Goal: Transaction & Acquisition: Purchase product/service

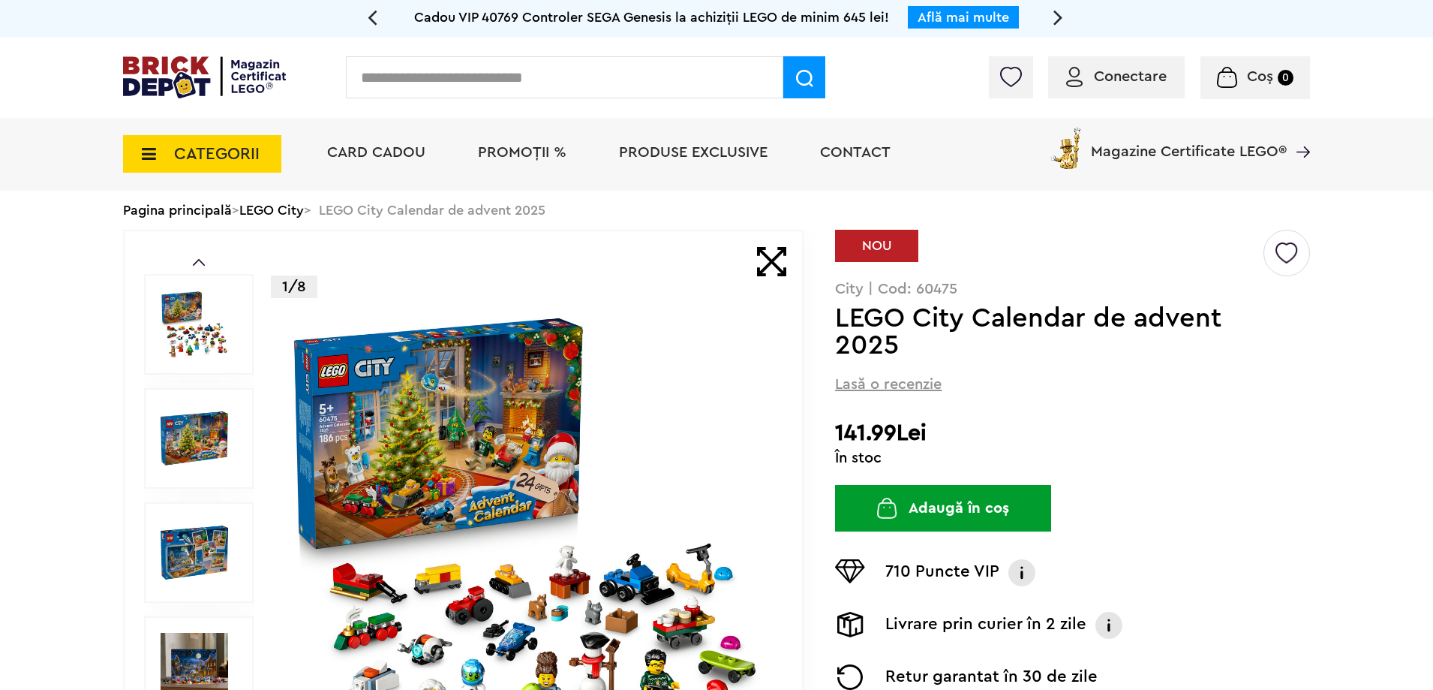
click at [135, 152] on icon at bounding box center [144, 154] width 23 height 17
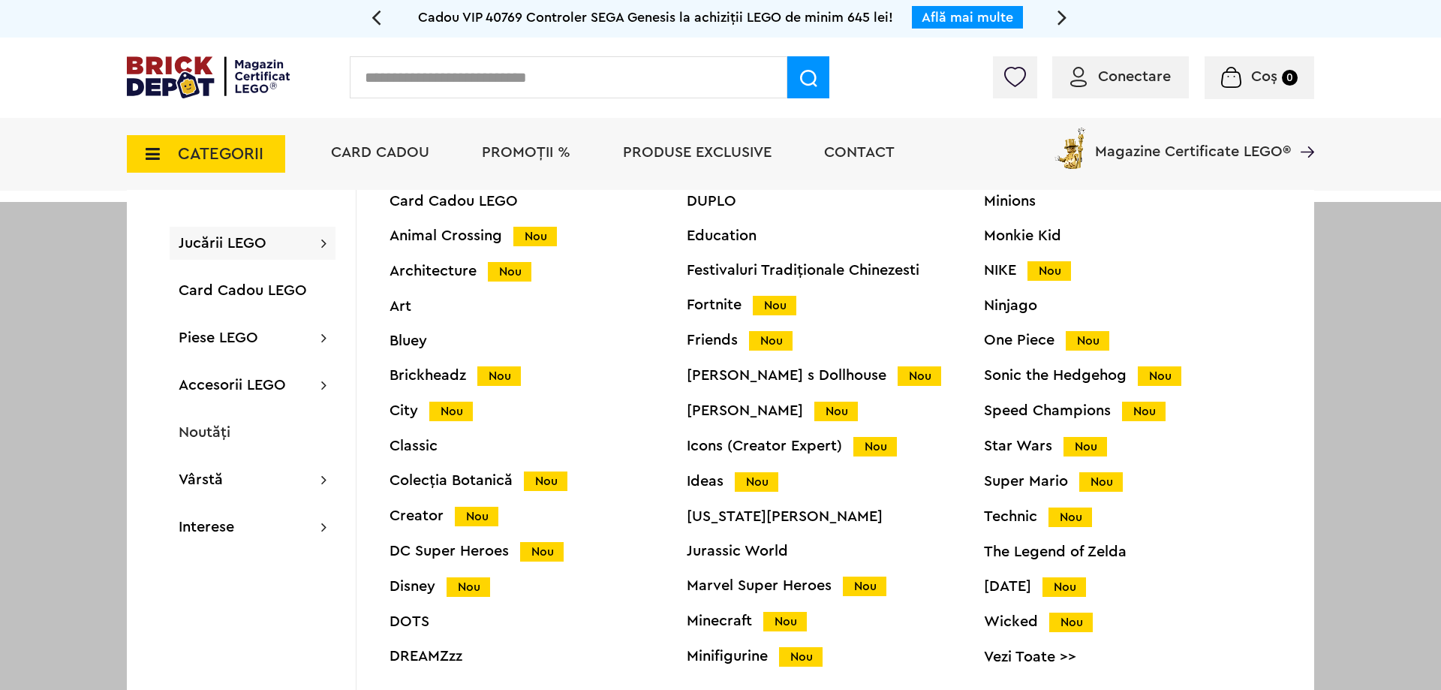
scroll to position [59, 0]
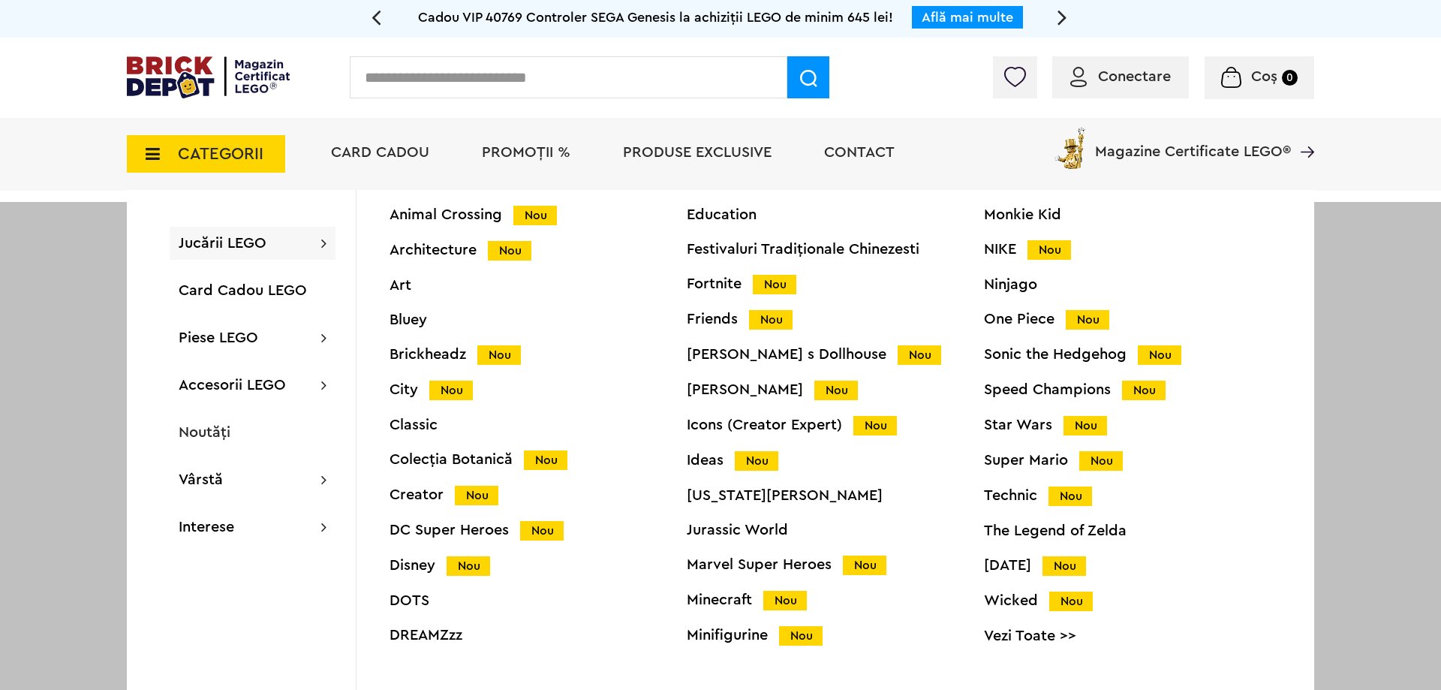
click at [441, 84] on input "text" at bounding box center [568, 77] width 437 height 42
type input "*********"
